Goal: Information Seeking & Learning: Learn about a topic

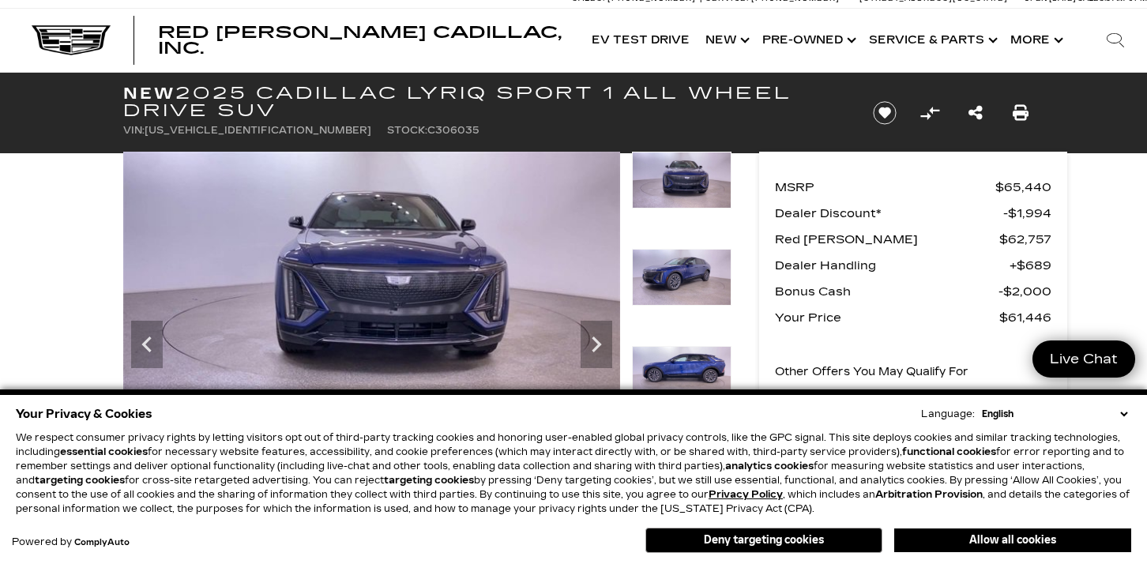
scroll to position [13, 0]
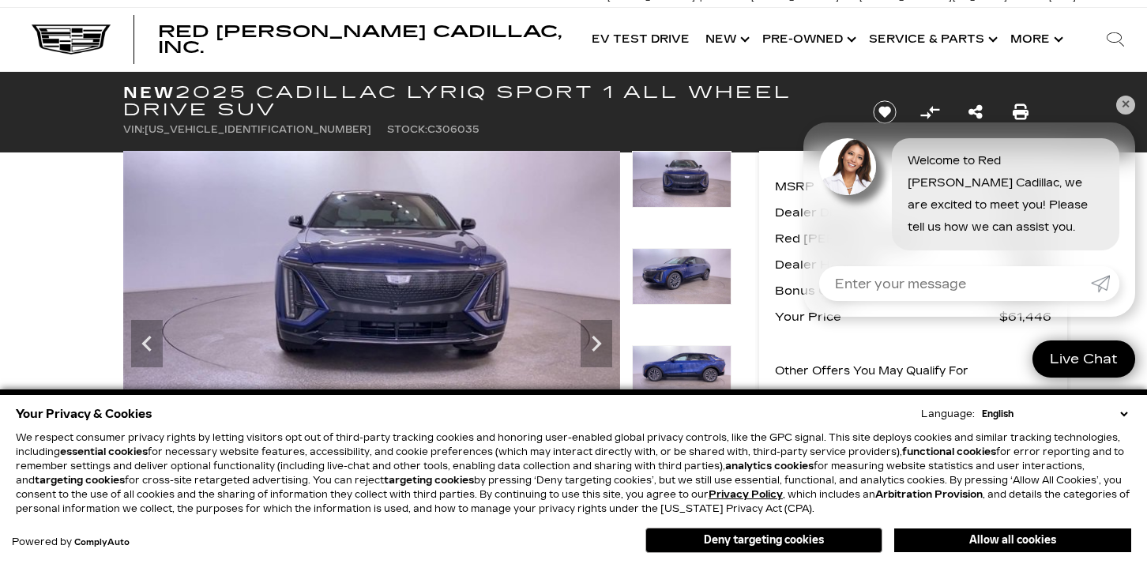
click at [679, 181] on img at bounding box center [682, 179] width 100 height 57
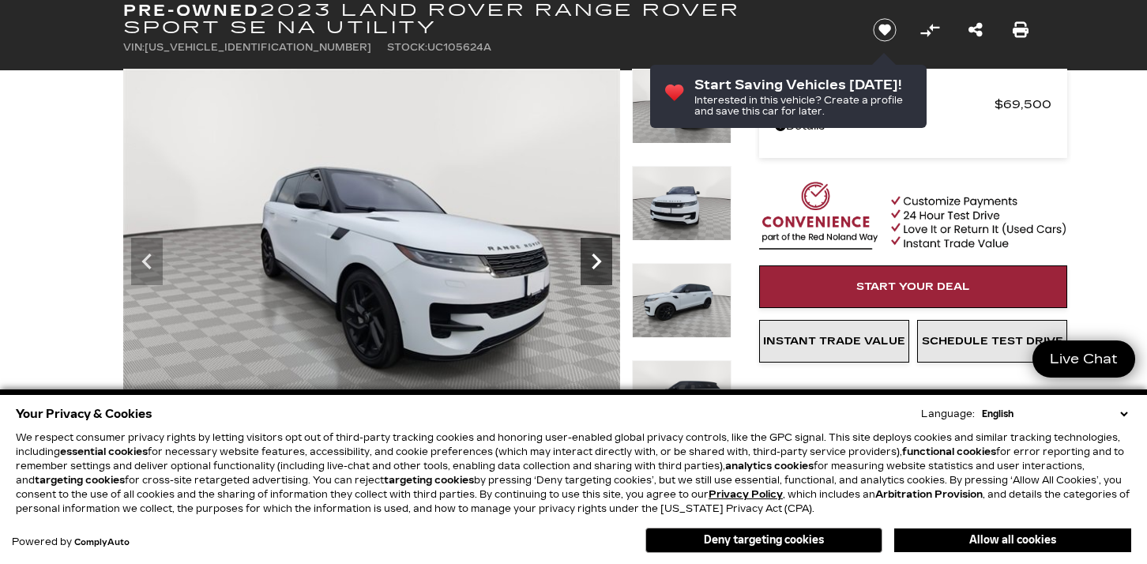
click at [593, 263] on icon "Next" at bounding box center [597, 262] width 32 height 32
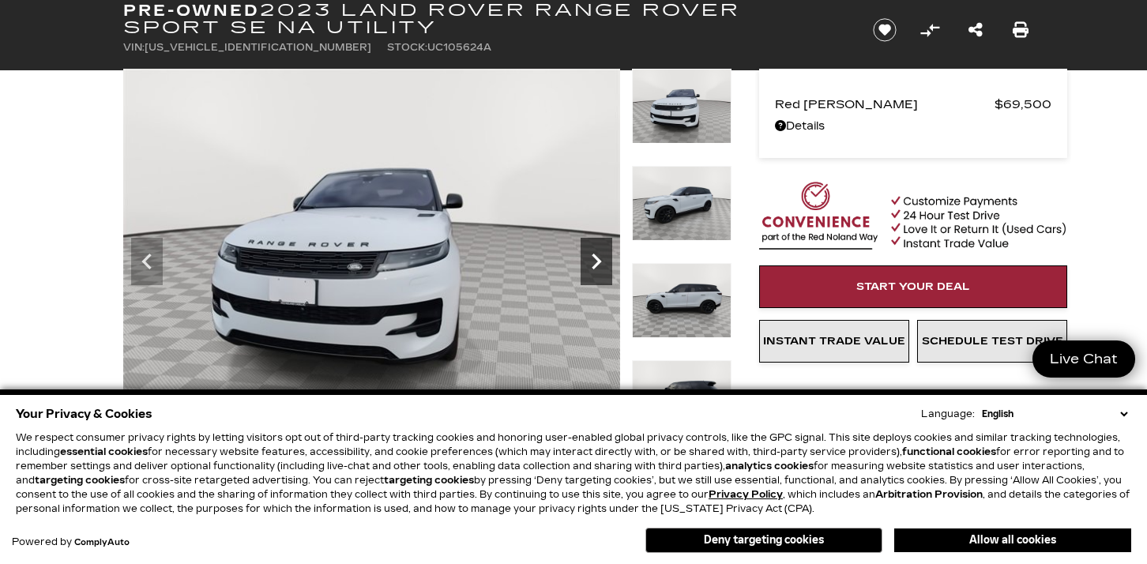
click at [593, 258] on icon "Next" at bounding box center [597, 262] width 32 height 32
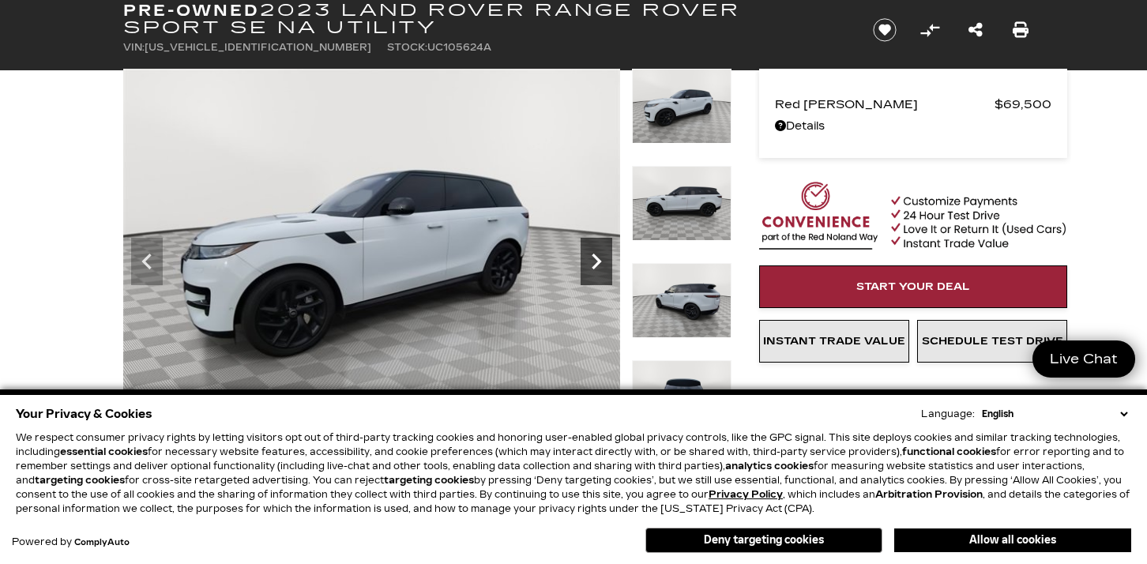
click at [593, 258] on icon "Next" at bounding box center [597, 262] width 32 height 32
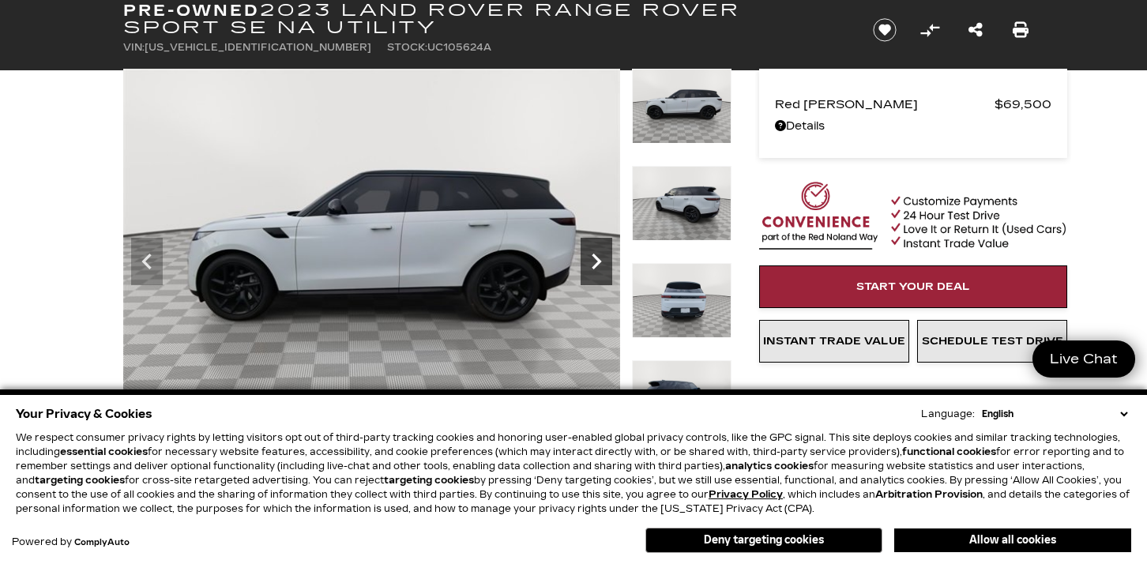
click at [593, 258] on icon "Next" at bounding box center [597, 262] width 32 height 32
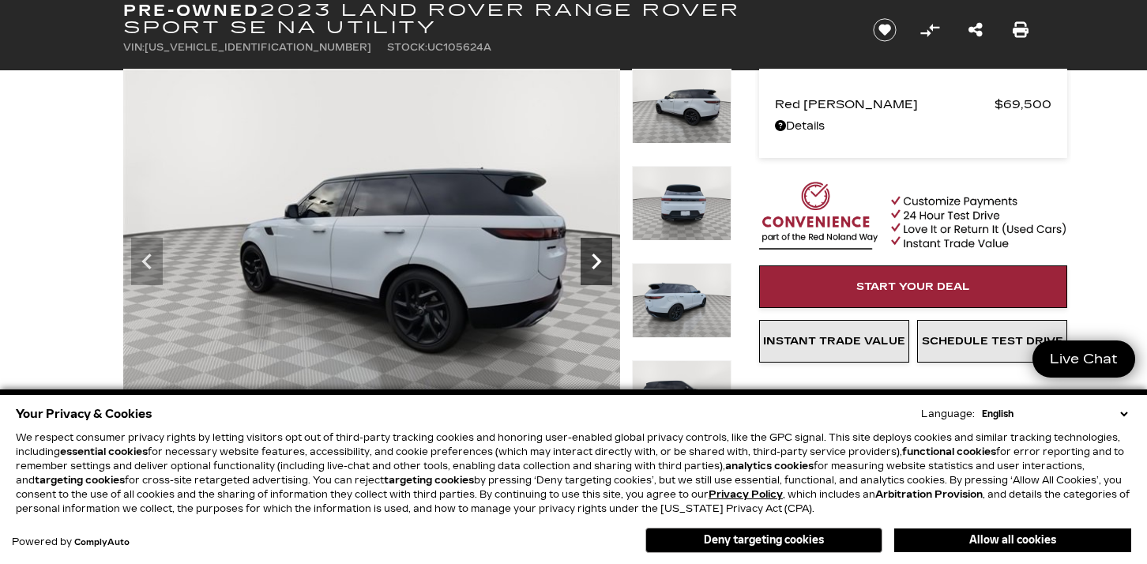
click at [593, 258] on icon "Next" at bounding box center [597, 262] width 32 height 32
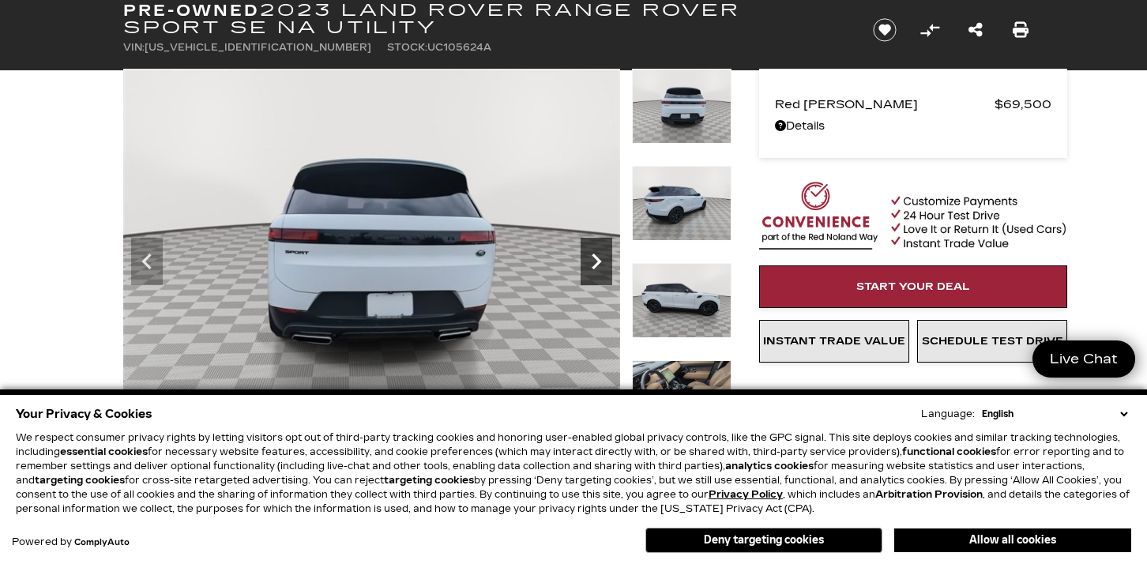
click at [593, 258] on icon "Next" at bounding box center [597, 262] width 32 height 32
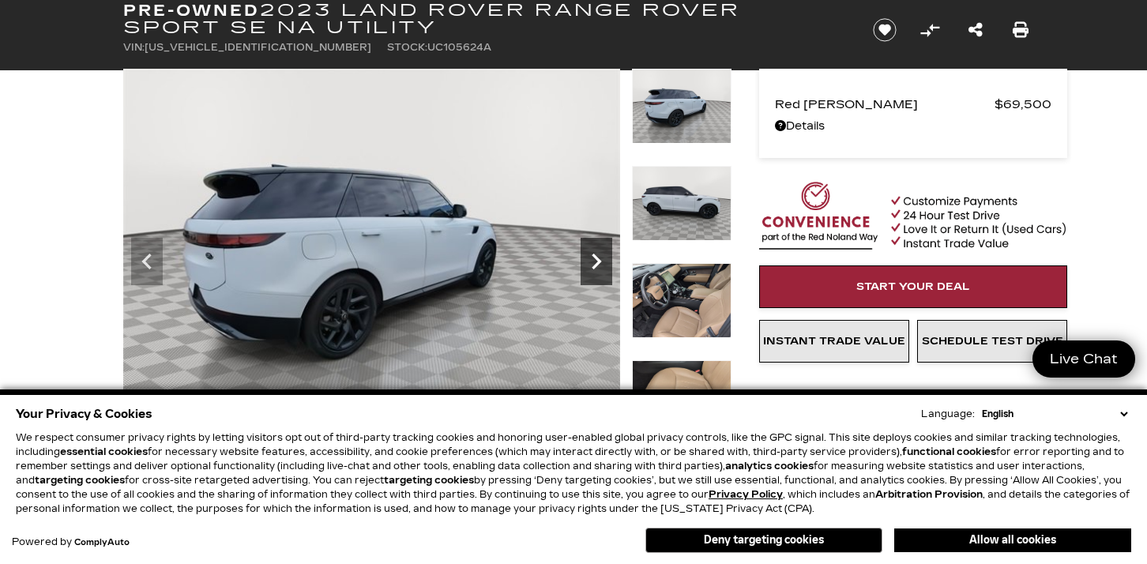
click at [593, 258] on icon "Next" at bounding box center [597, 262] width 32 height 32
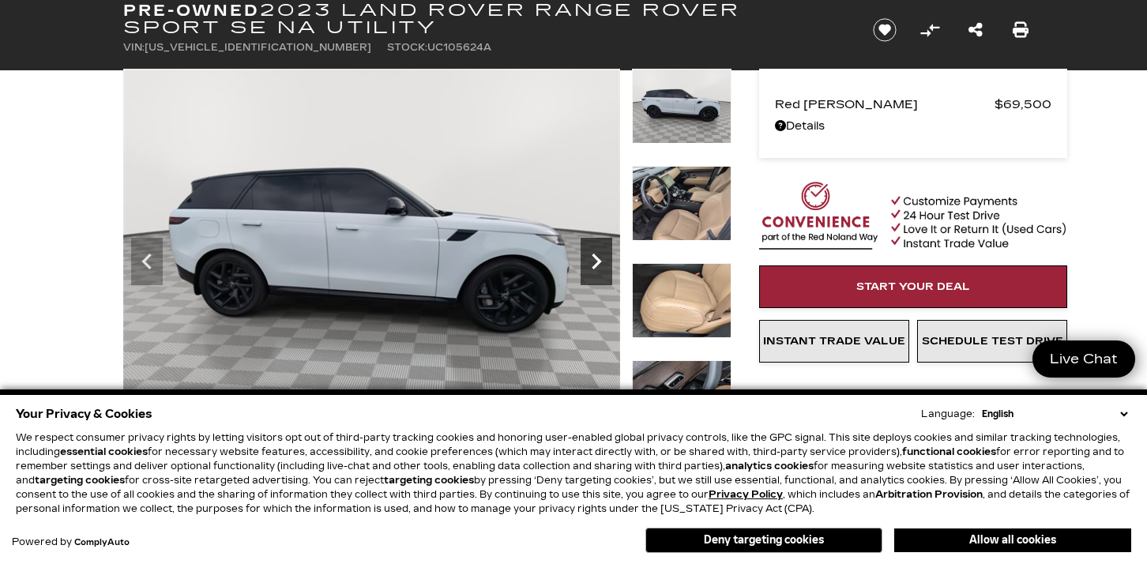
click at [593, 258] on icon "Next" at bounding box center [597, 262] width 32 height 32
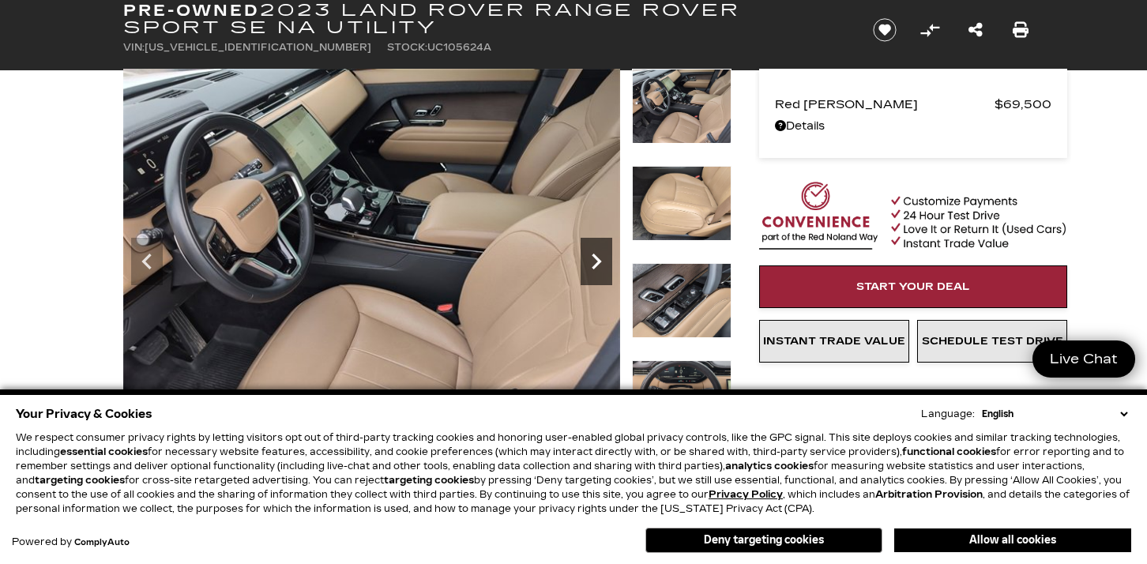
click at [593, 258] on icon "Next" at bounding box center [597, 262] width 32 height 32
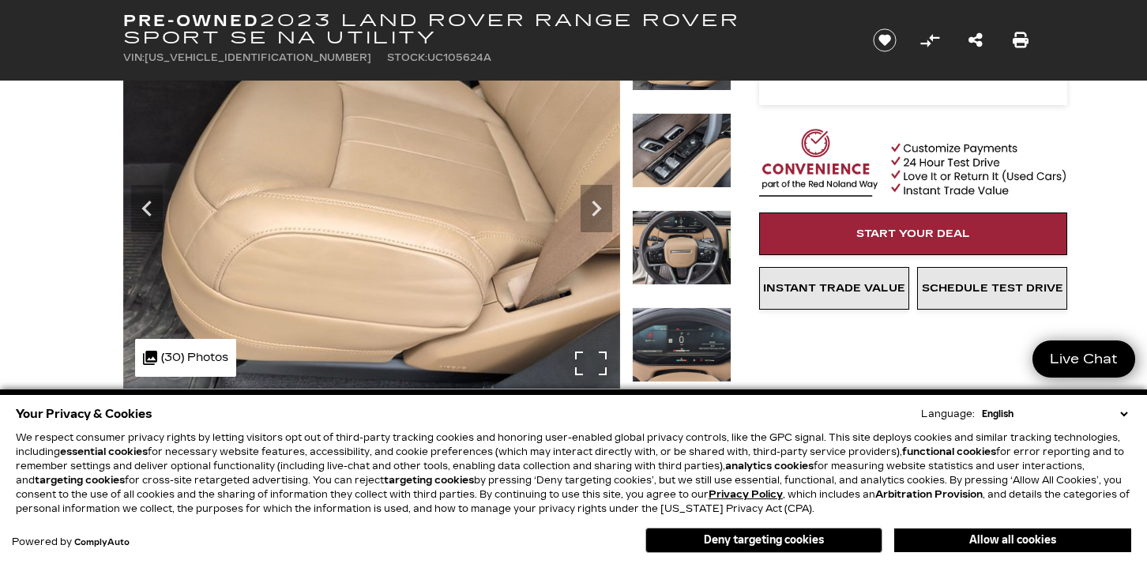
scroll to position [152, 0]
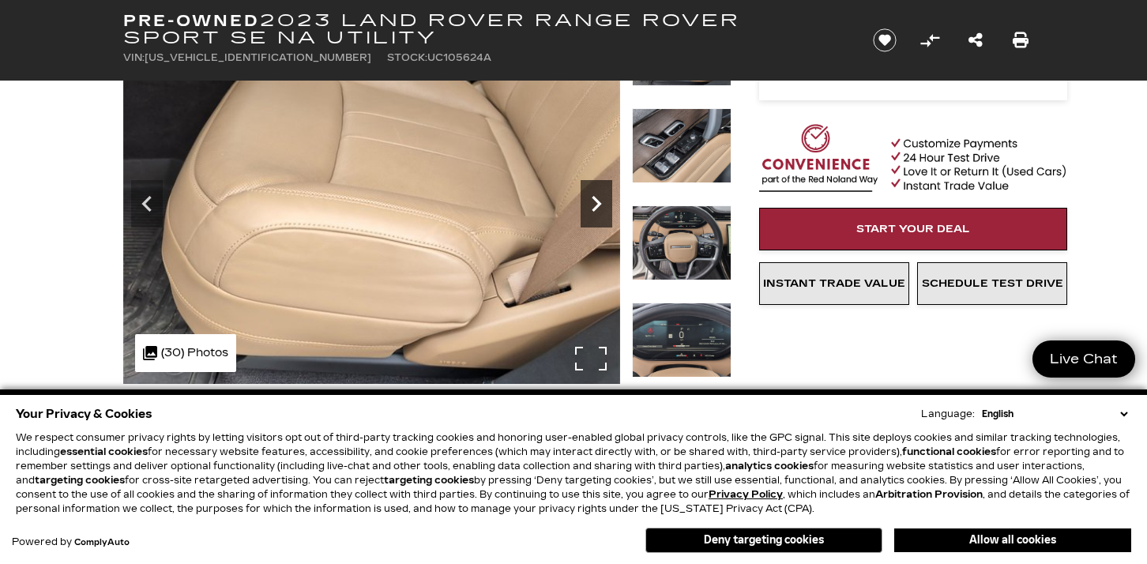
click at [597, 206] on icon "Next" at bounding box center [596, 204] width 9 height 16
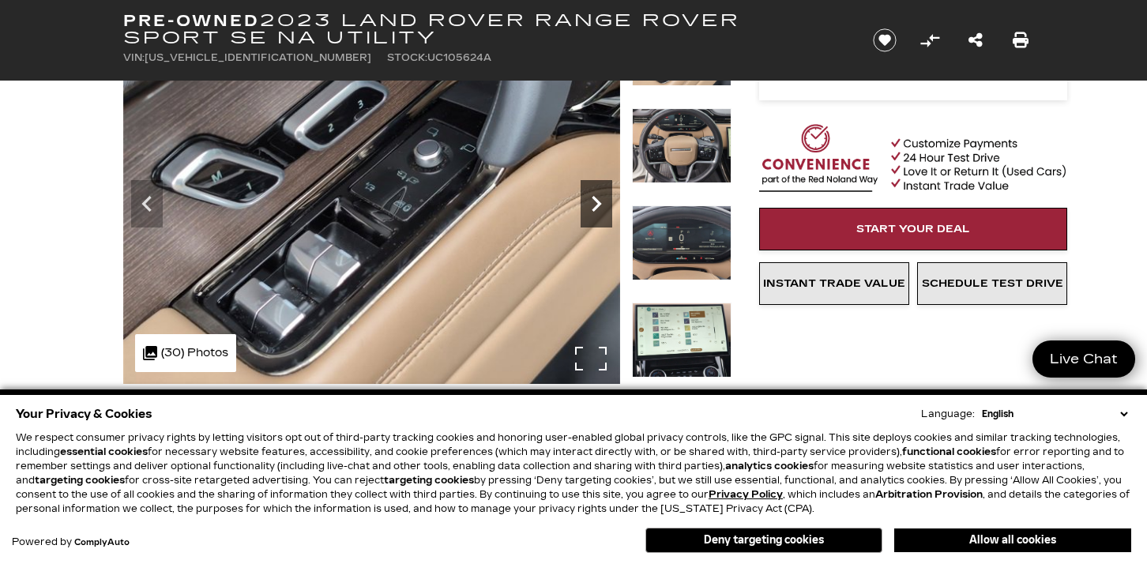
click at [597, 206] on icon "Next" at bounding box center [596, 204] width 9 height 16
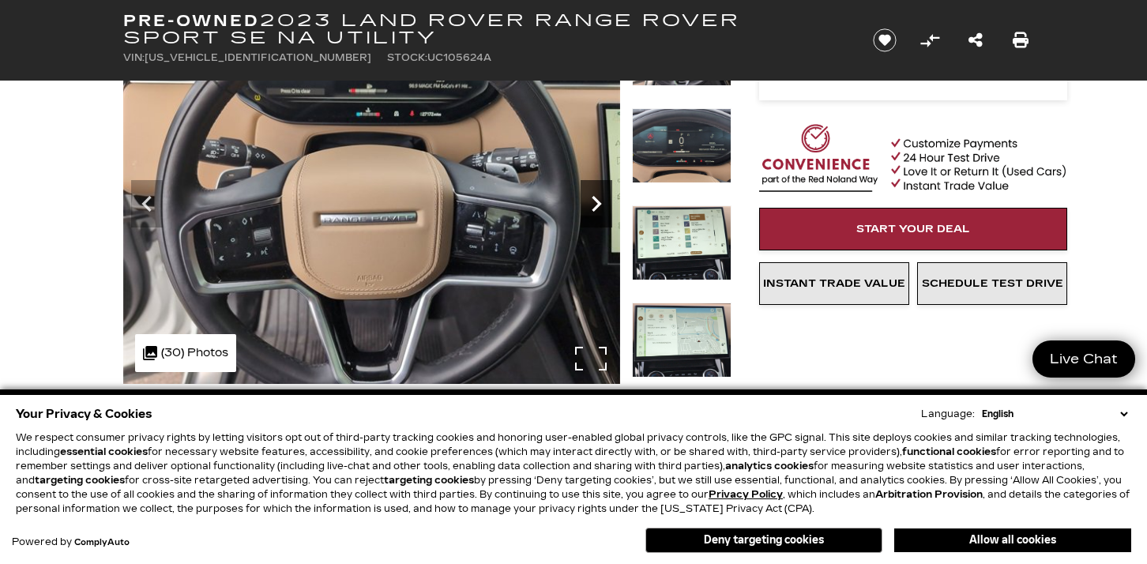
click at [597, 206] on icon "Next" at bounding box center [596, 204] width 9 height 16
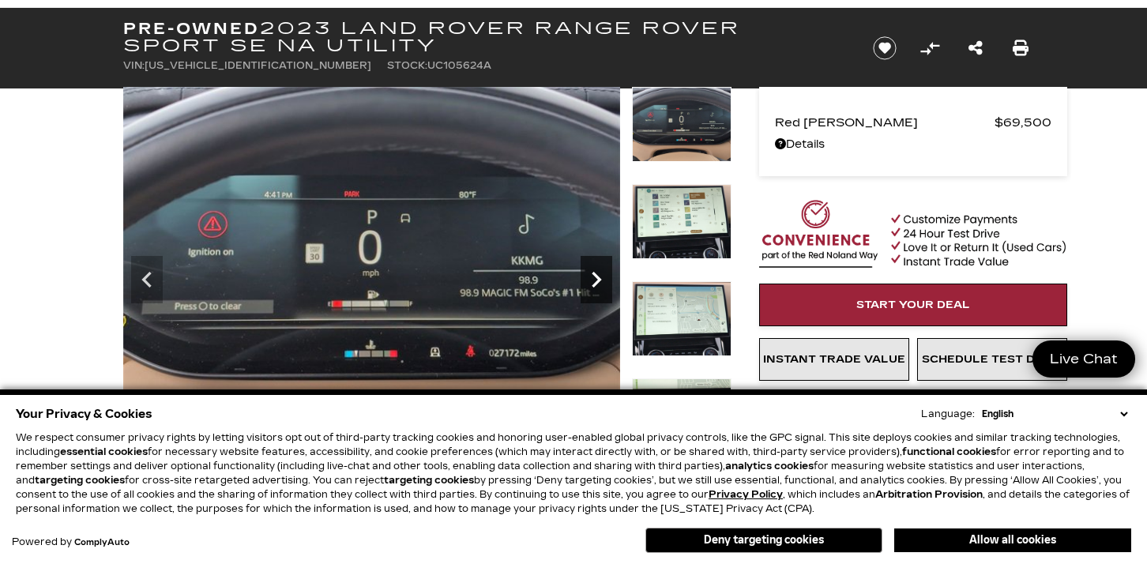
scroll to position [74, 0]
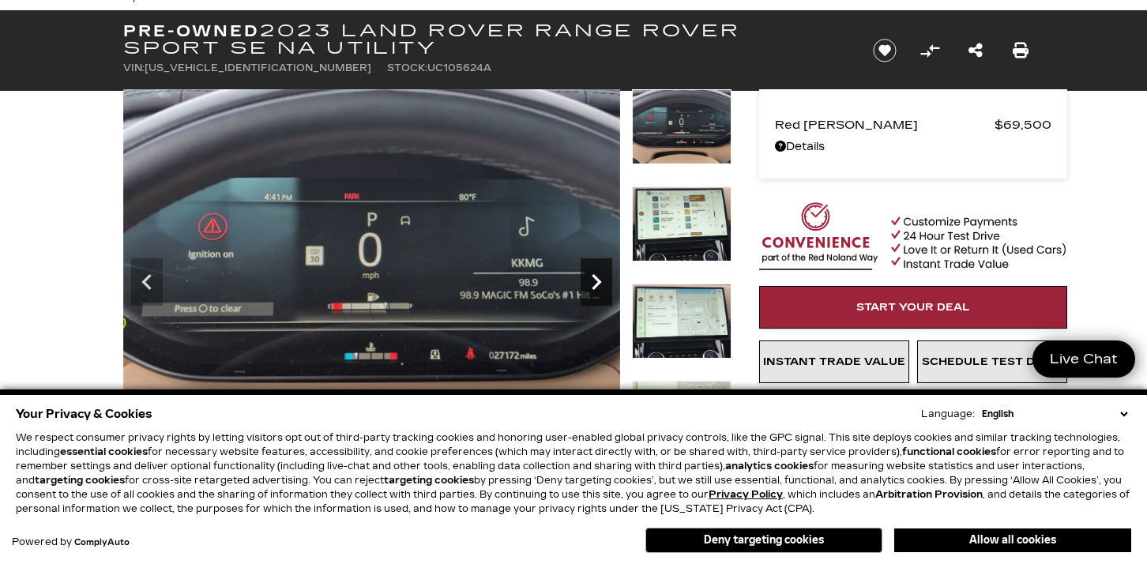
click at [604, 276] on icon "Next" at bounding box center [597, 282] width 32 height 32
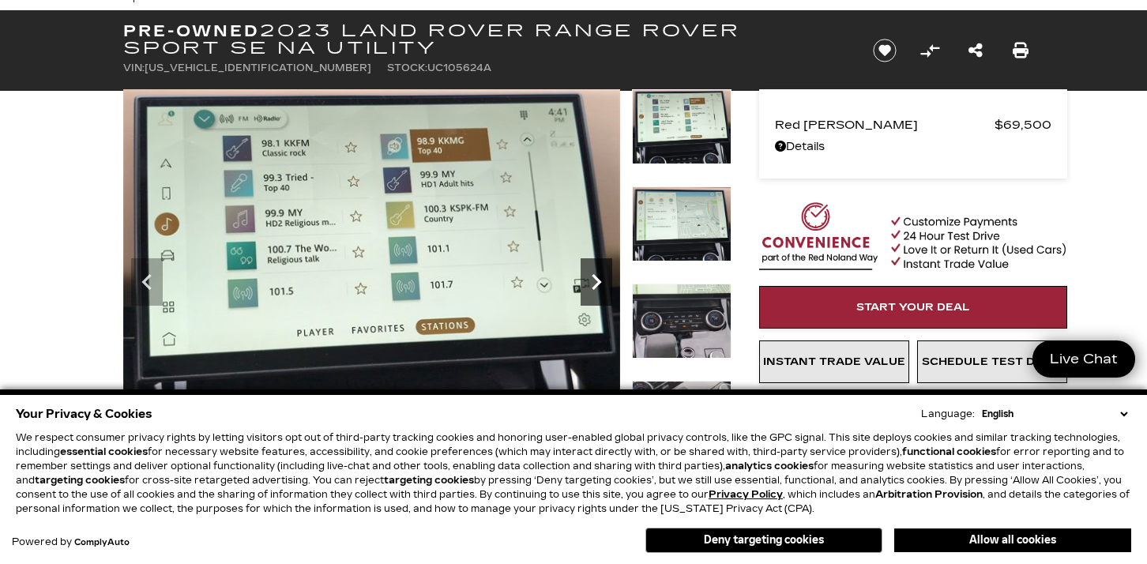
click at [604, 276] on icon "Next" at bounding box center [597, 282] width 32 height 32
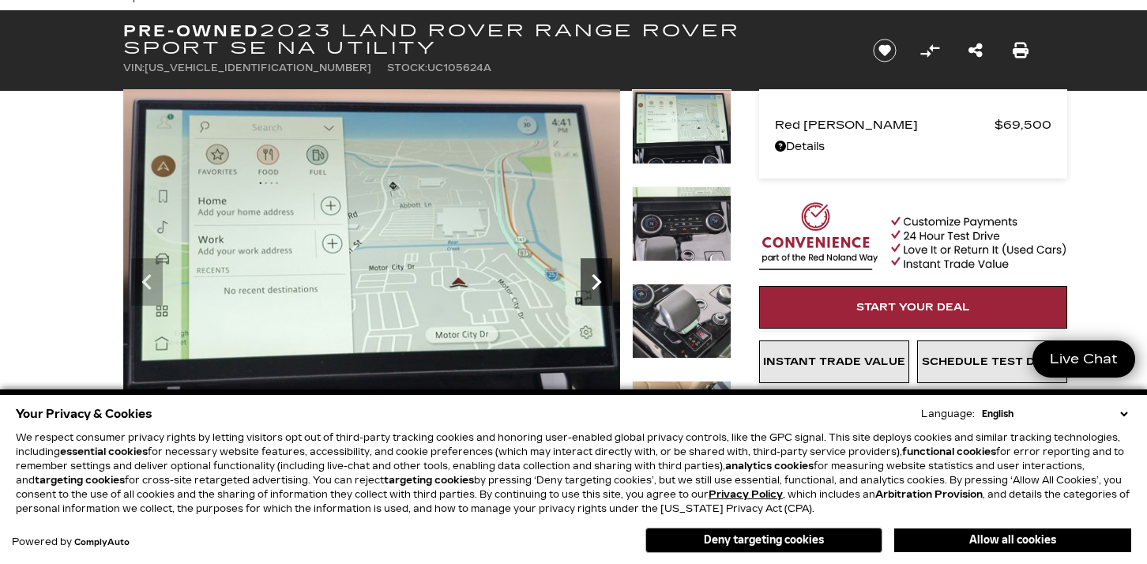
click at [604, 276] on icon "Next" at bounding box center [597, 282] width 32 height 32
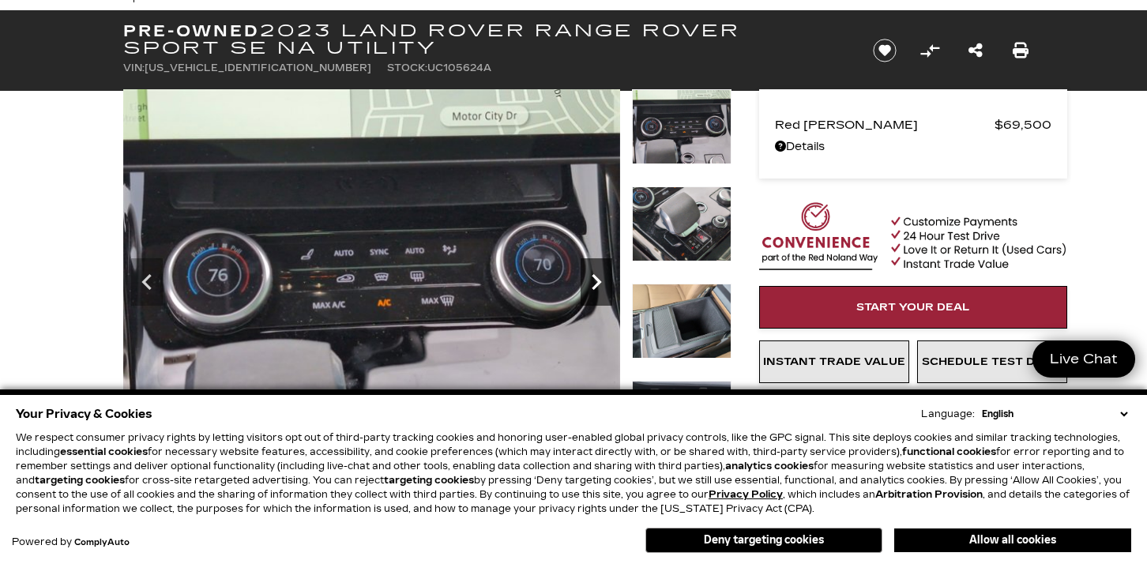
click at [604, 276] on icon "Next" at bounding box center [597, 282] width 32 height 32
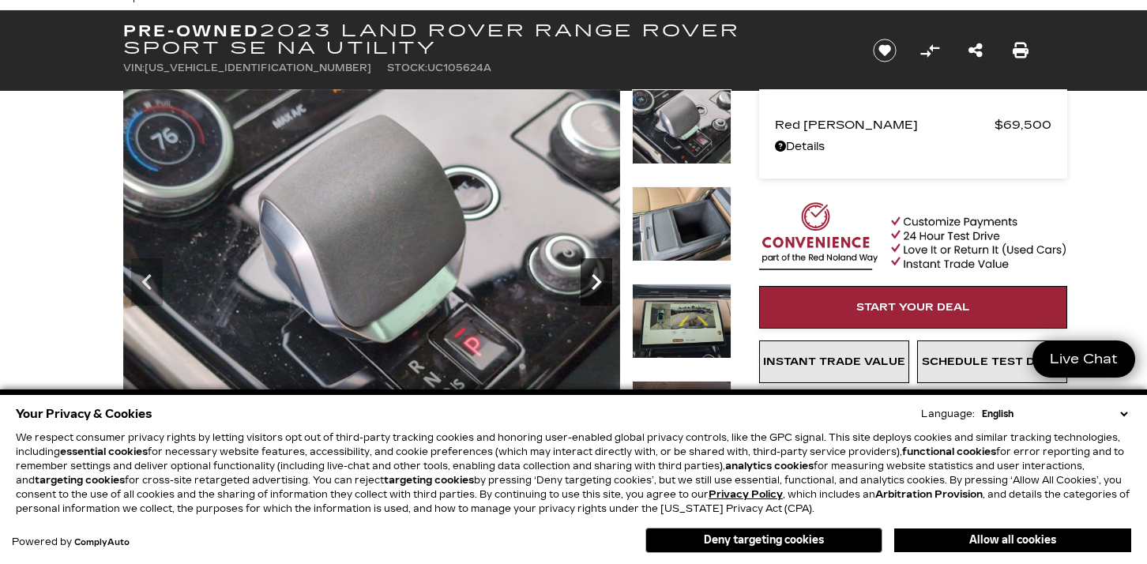
click at [604, 276] on icon "Next" at bounding box center [597, 282] width 32 height 32
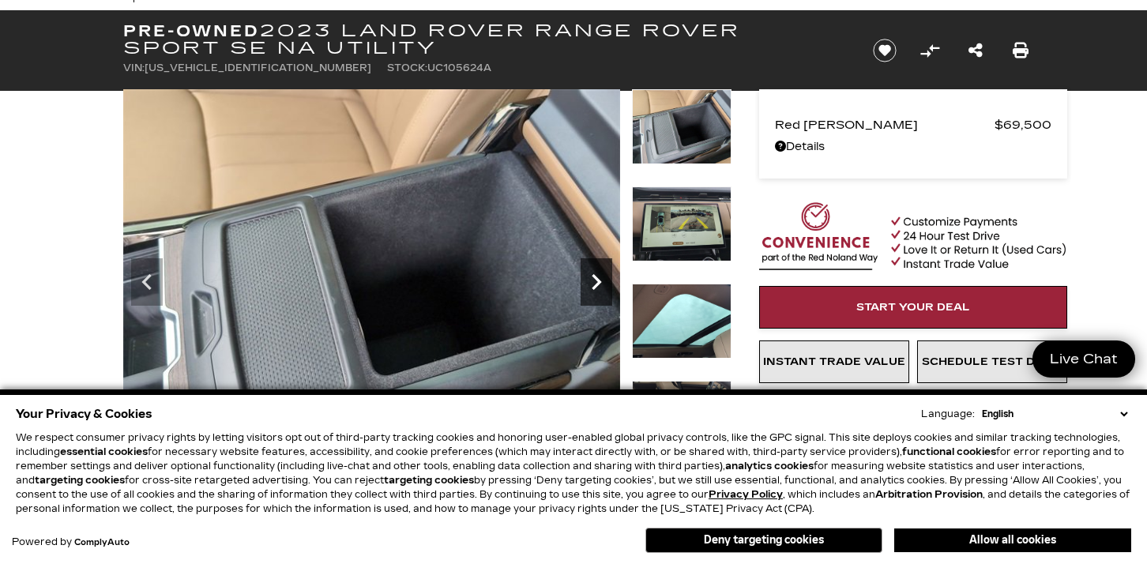
click at [604, 276] on icon "Next" at bounding box center [597, 282] width 32 height 32
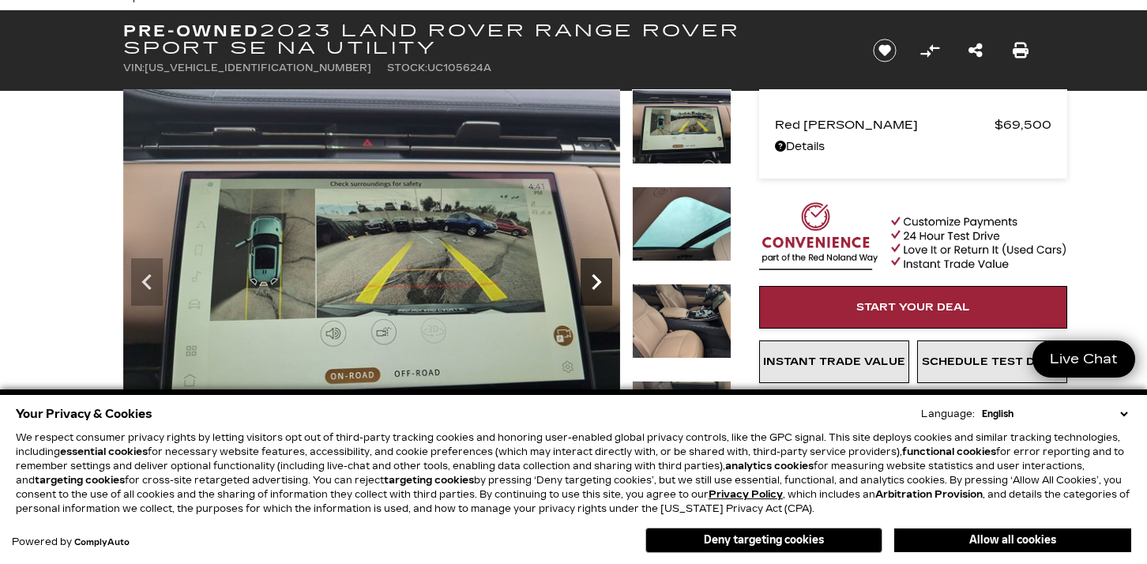
click at [604, 276] on icon "Next" at bounding box center [597, 282] width 32 height 32
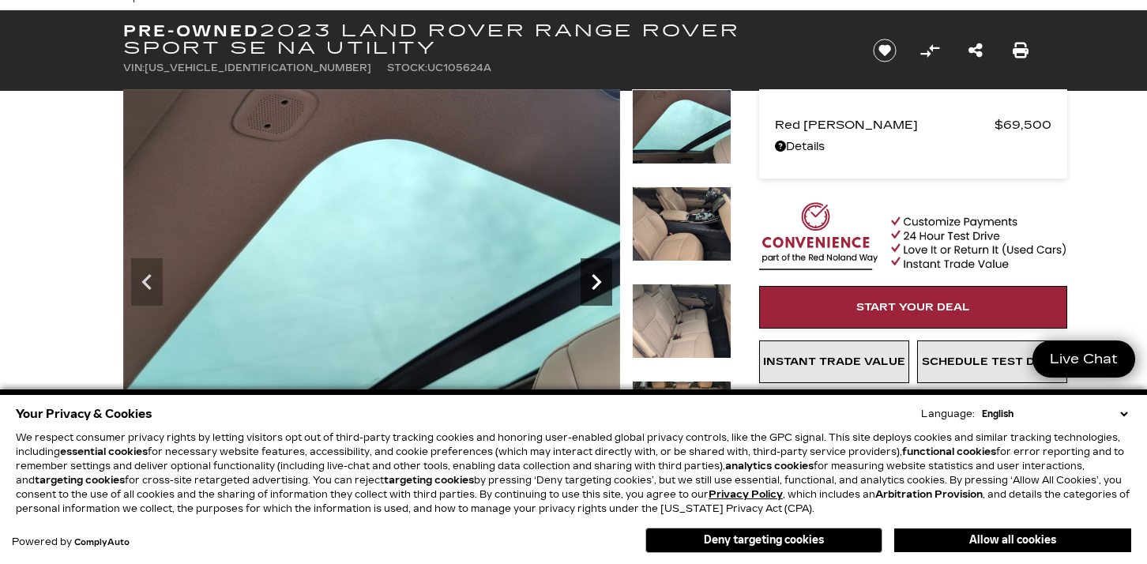
click at [604, 276] on icon "Next" at bounding box center [597, 282] width 32 height 32
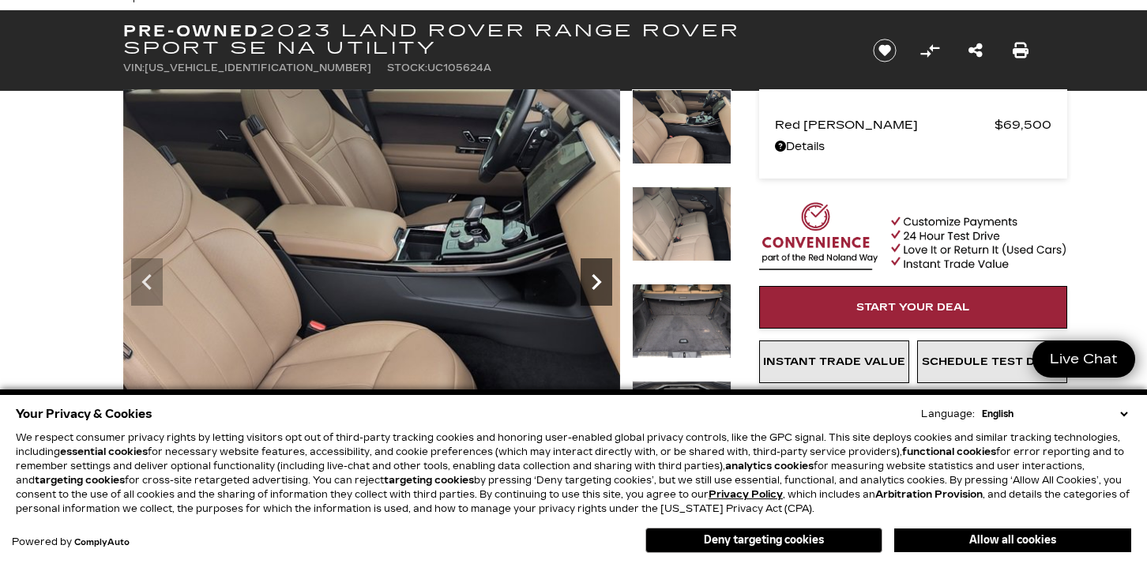
click at [604, 276] on icon "Next" at bounding box center [597, 282] width 32 height 32
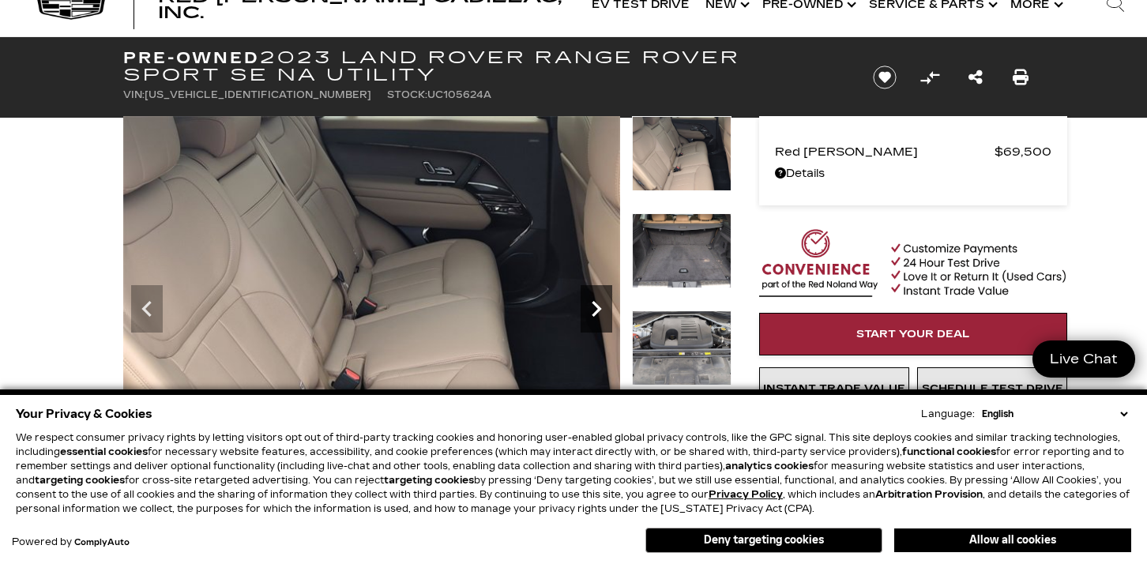
scroll to position [40, 0]
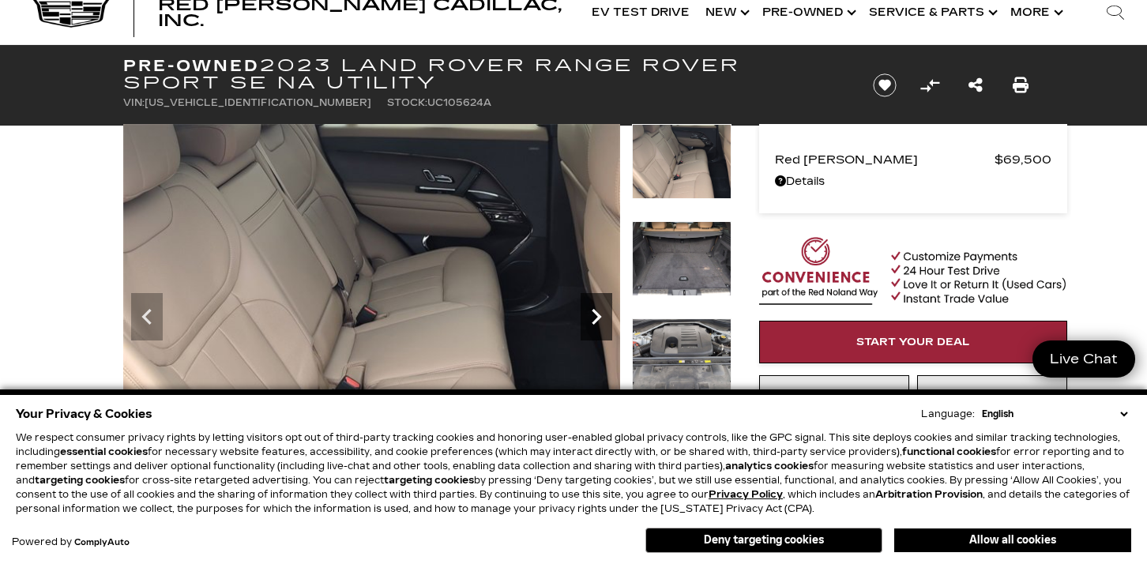
click at [604, 320] on icon "Next" at bounding box center [597, 317] width 32 height 32
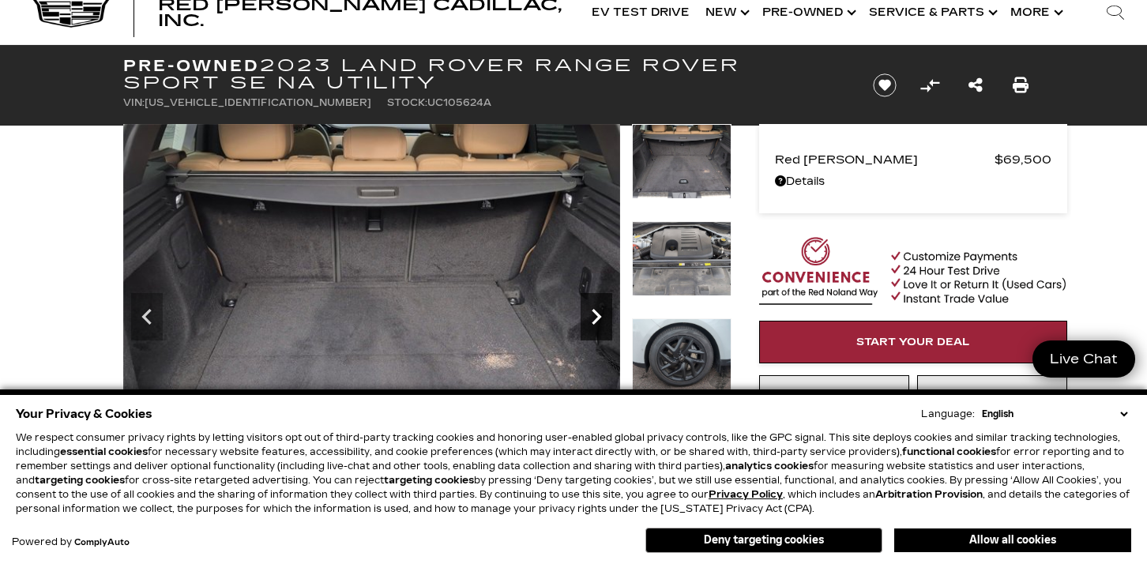
click at [604, 320] on icon "Next" at bounding box center [597, 317] width 32 height 32
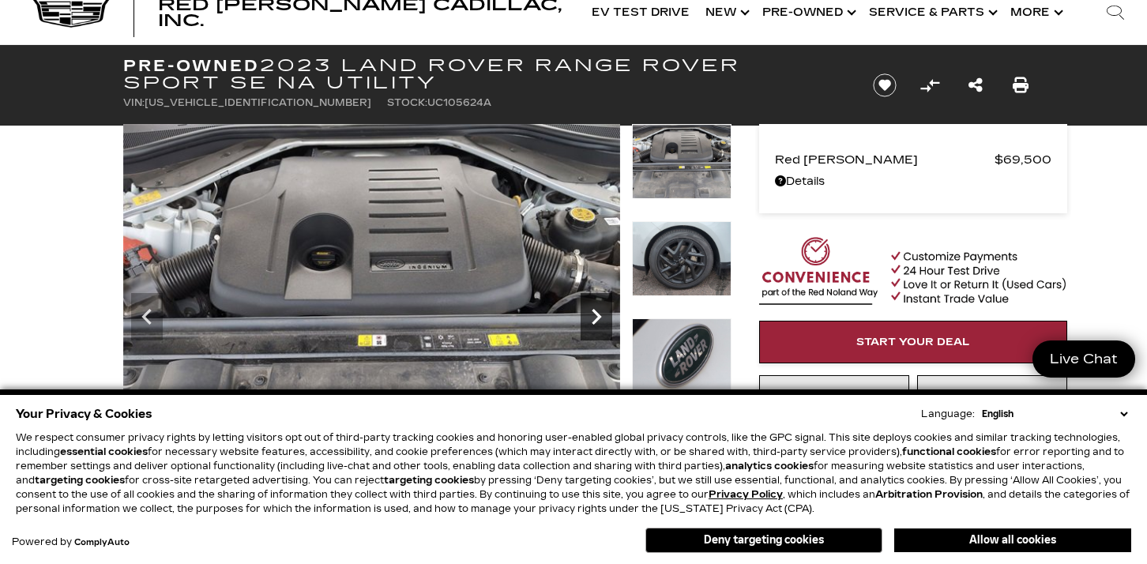
click at [594, 318] on icon "Next" at bounding box center [597, 317] width 32 height 32
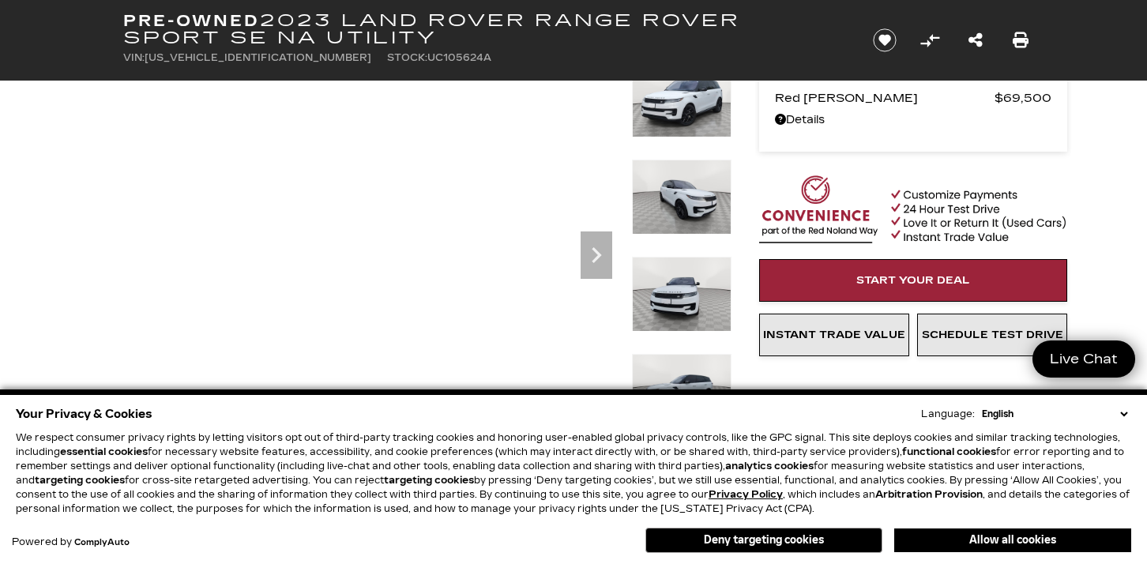
scroll to position [102, 0]
